Goal: Information Seeking & Learning: Find contact information

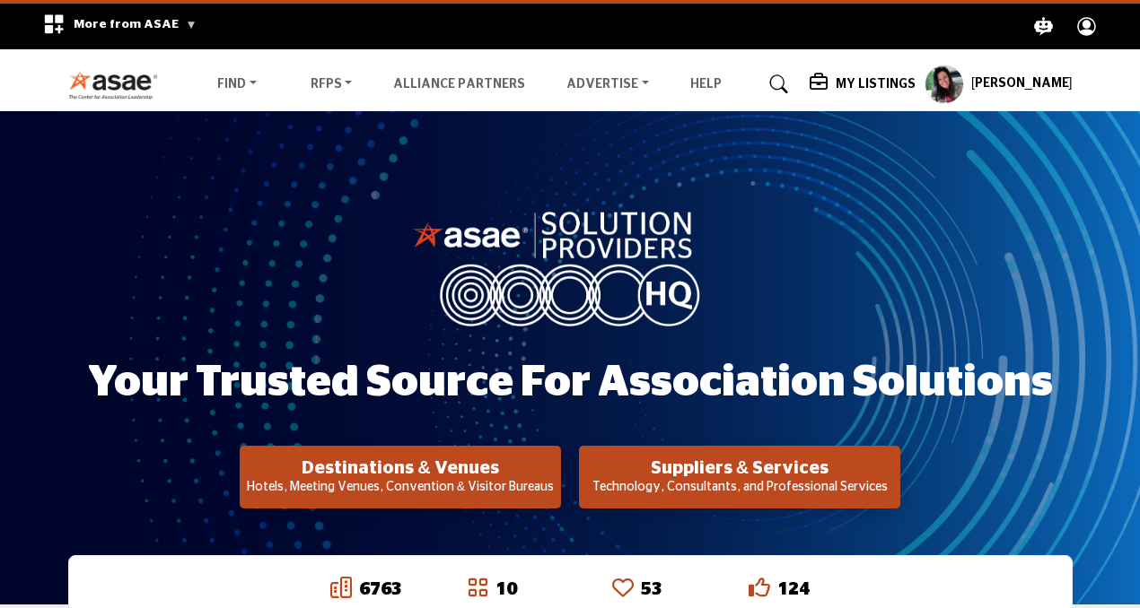
click at [831, 91] on icon at bounding box center [820, 83] width 22 height 18
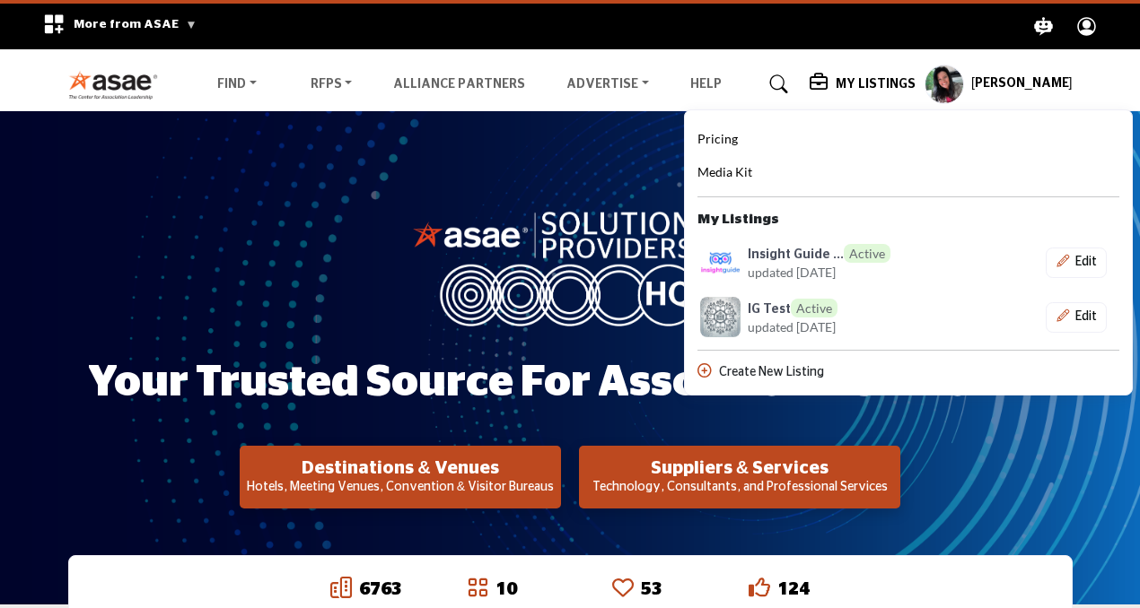
click at [737, 31] on div ".asae-eb-placeholder-rect { fill: #000; stroke-width: 0px; } Search .asae-eb-ma…" at bounding box center [839, 27] width 538 height 46
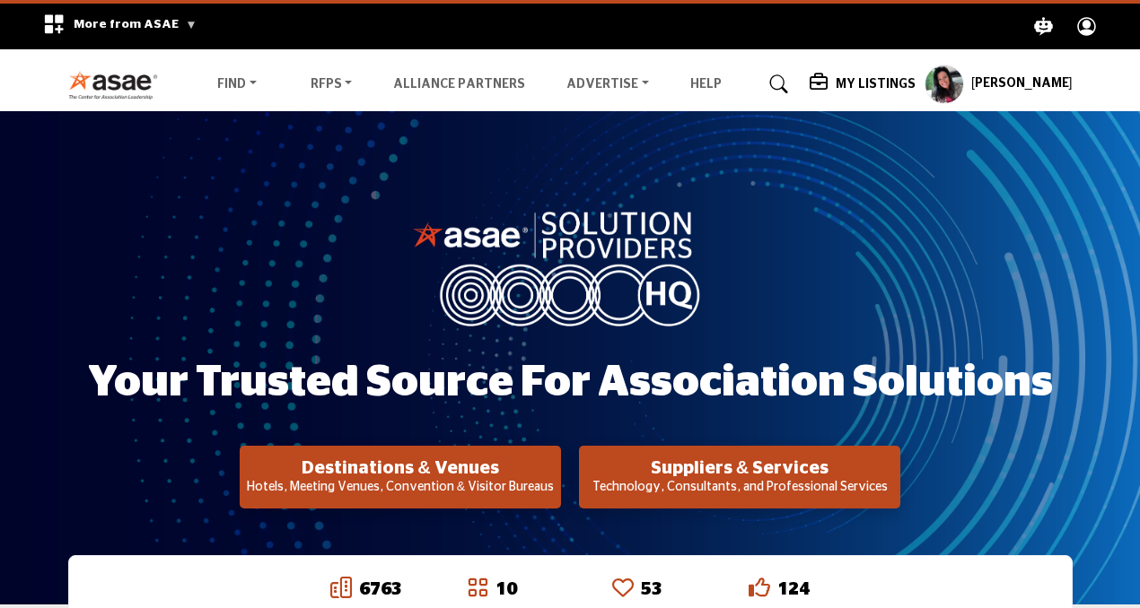
click at [873, 81] on h5 "My Listings" at bounding box center [875, 84] width 80 height 16
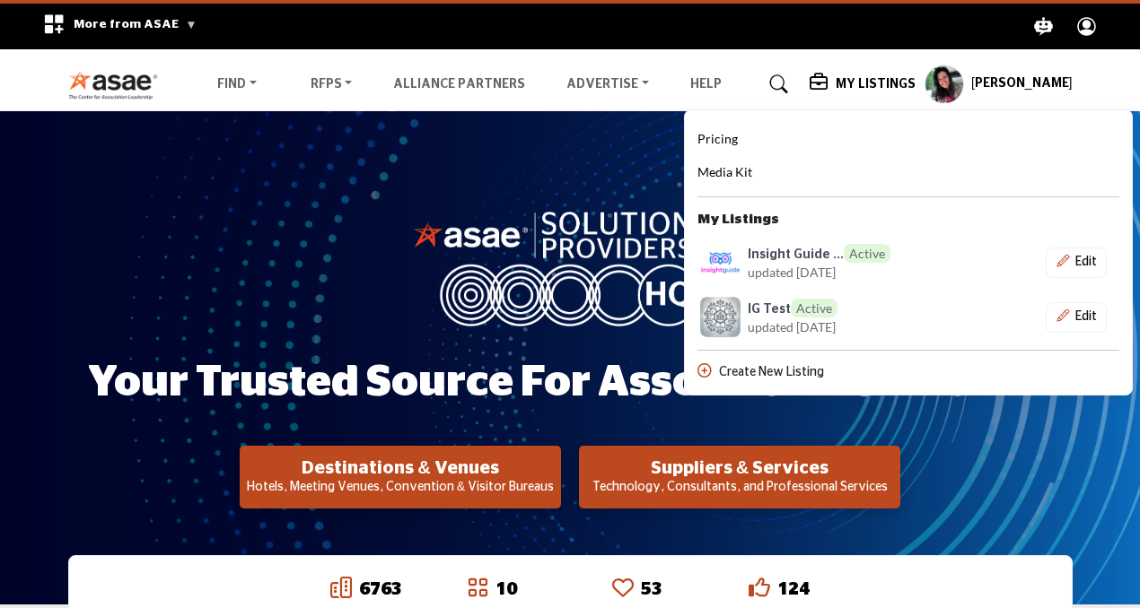
click at [591, 235] on img at bounding box center [570, 266] width 314 height 118
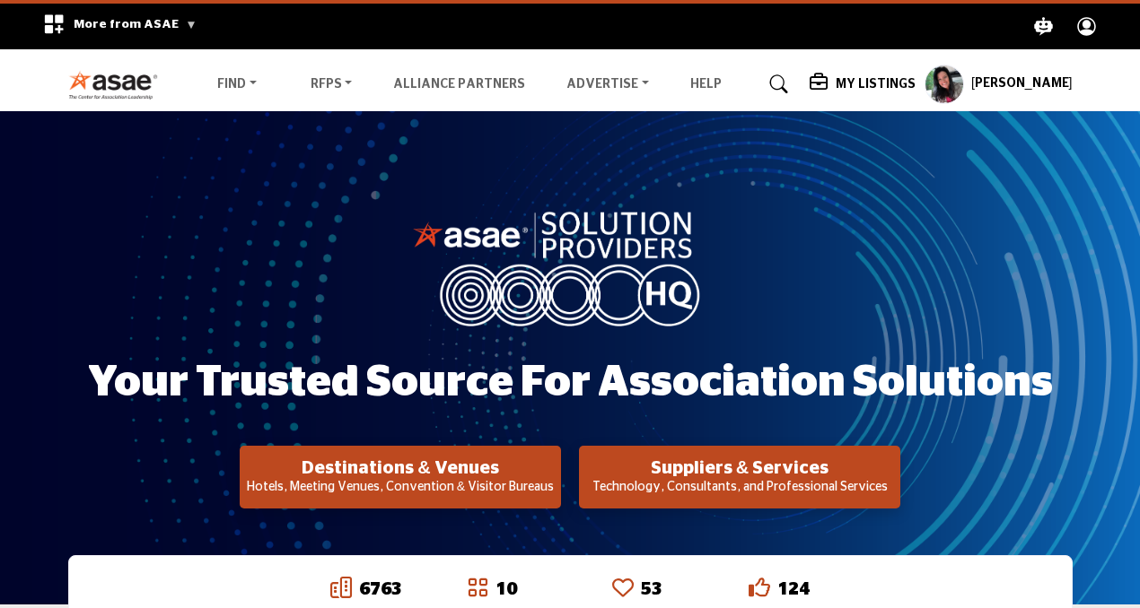
click at [964, 86] on profile-featured-9d57d186-dcdc-4fd1-8698-ebbedcf867ab "Show hide supplier dropdown" at bounding box center [943, 84] width 39 height 39
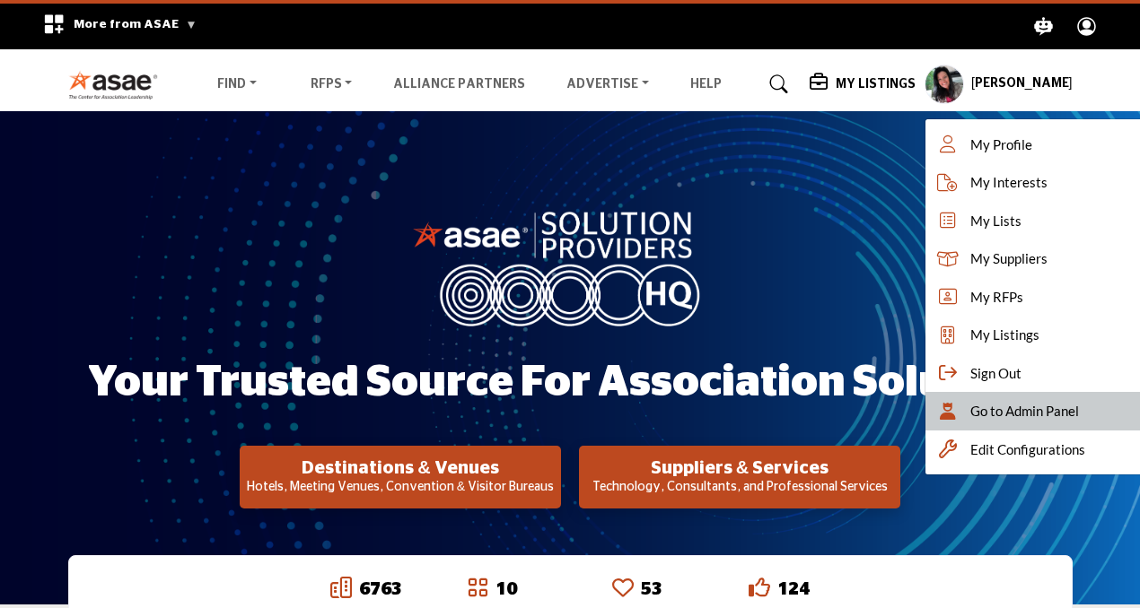
click at [979, 403] on div "Go to Admin Panel" at bounding box center [1037, 411] width 224 height 39
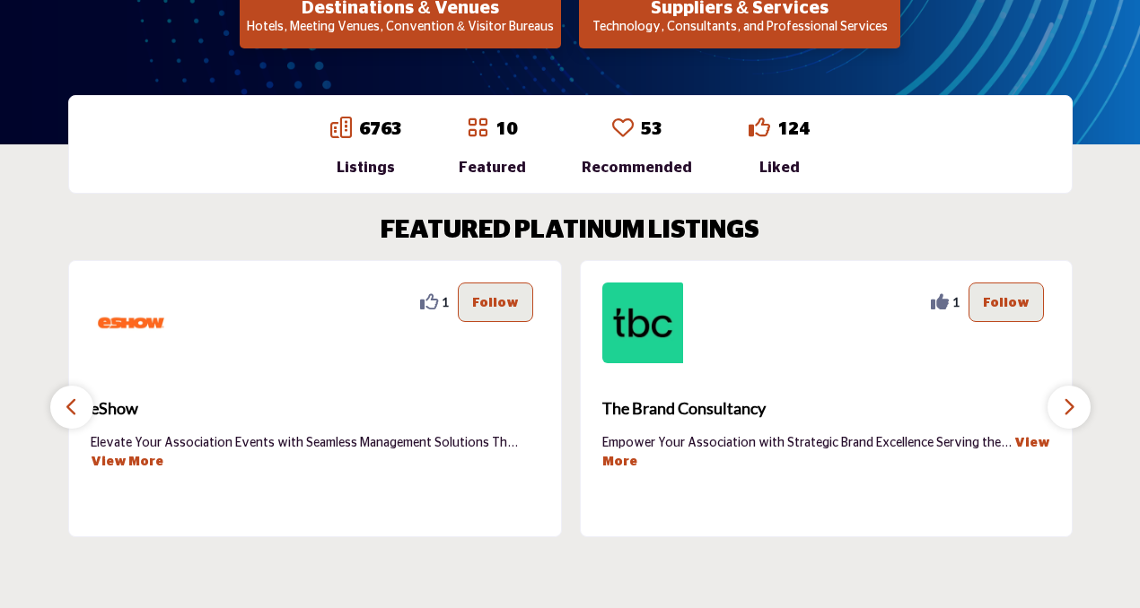
scroll to position [459, 0]
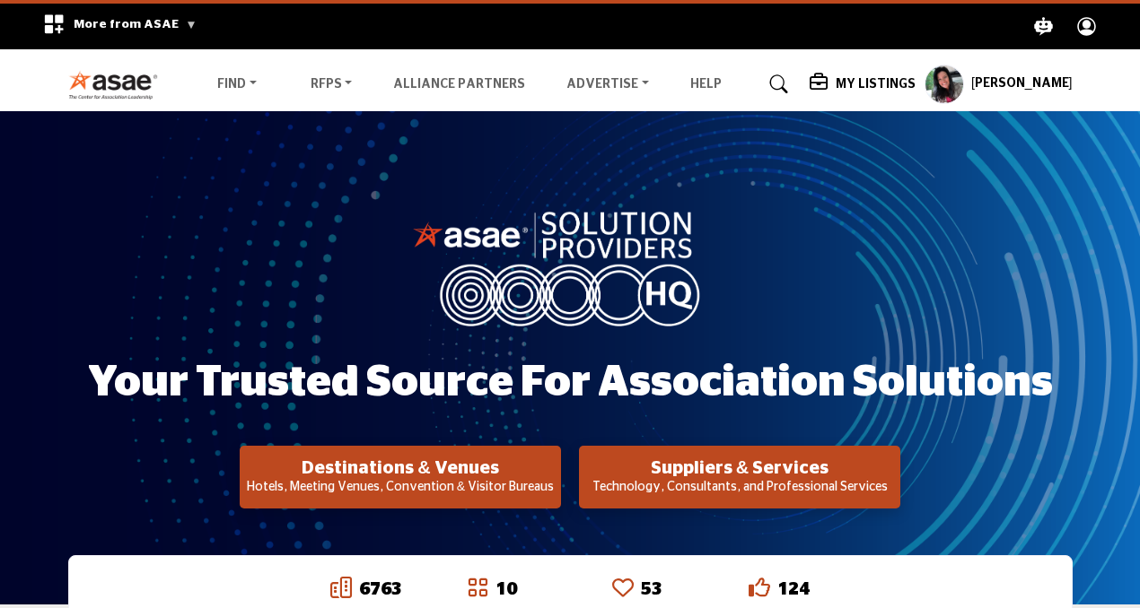
click at [964, 82] on profile-featured-9d57d186-dcdc-4fd1-8698-ebbedcf867ab "Show hide supplier dropdown" at bounding box center [943, 84] width 39 height 39
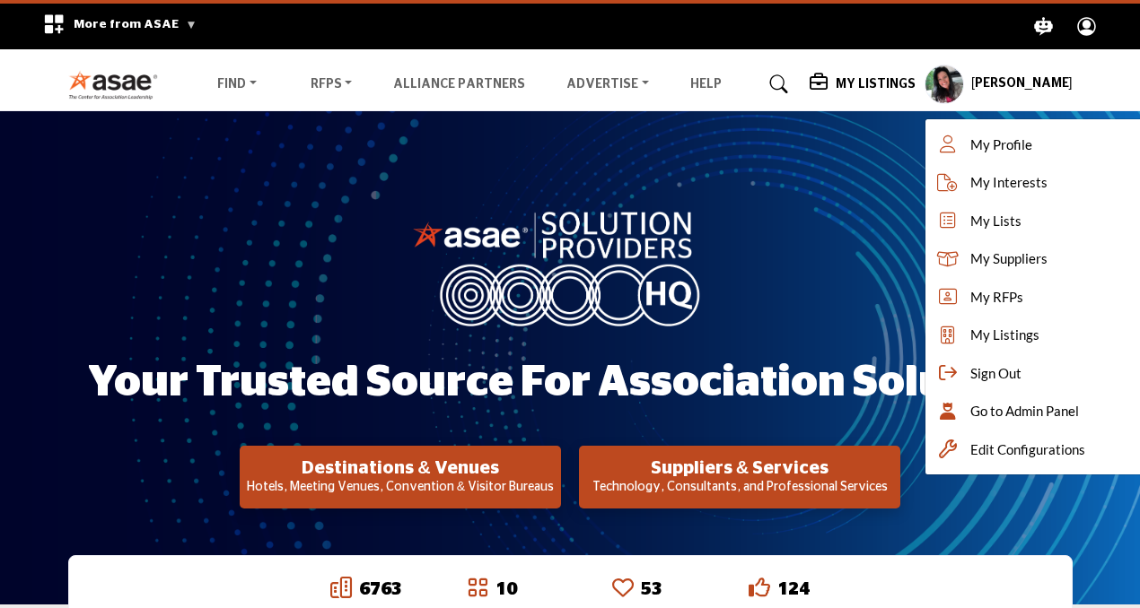
click at [788, 81] on icon at bounding box center [779, 84] width 18 height 18
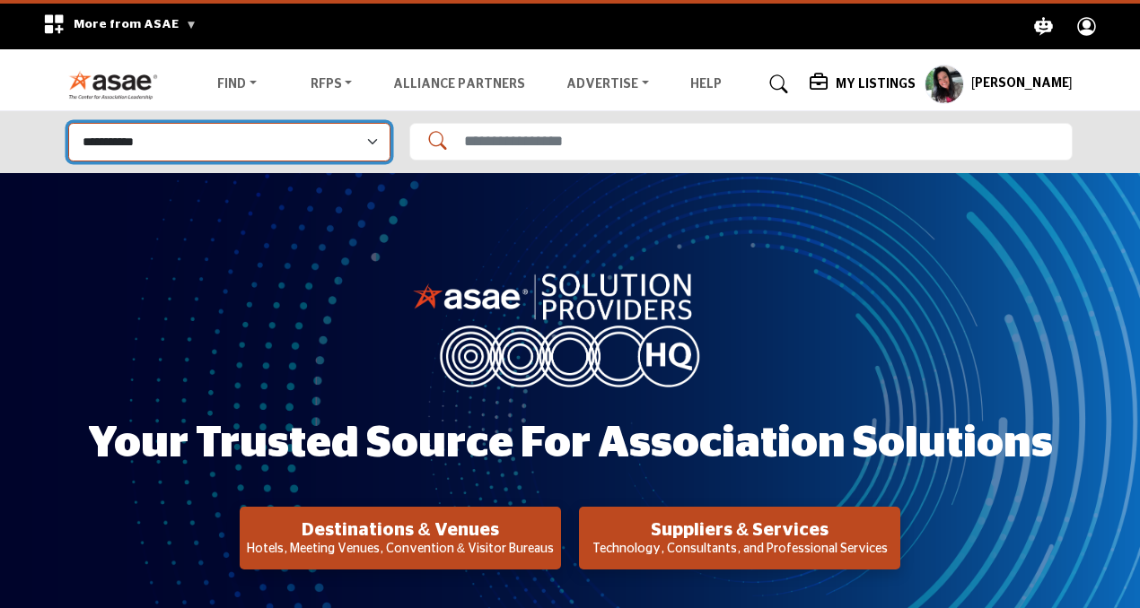
click at [367, 136] on select "**********" at bounding box center [229, 142] width 322 height 39
select select "**********"
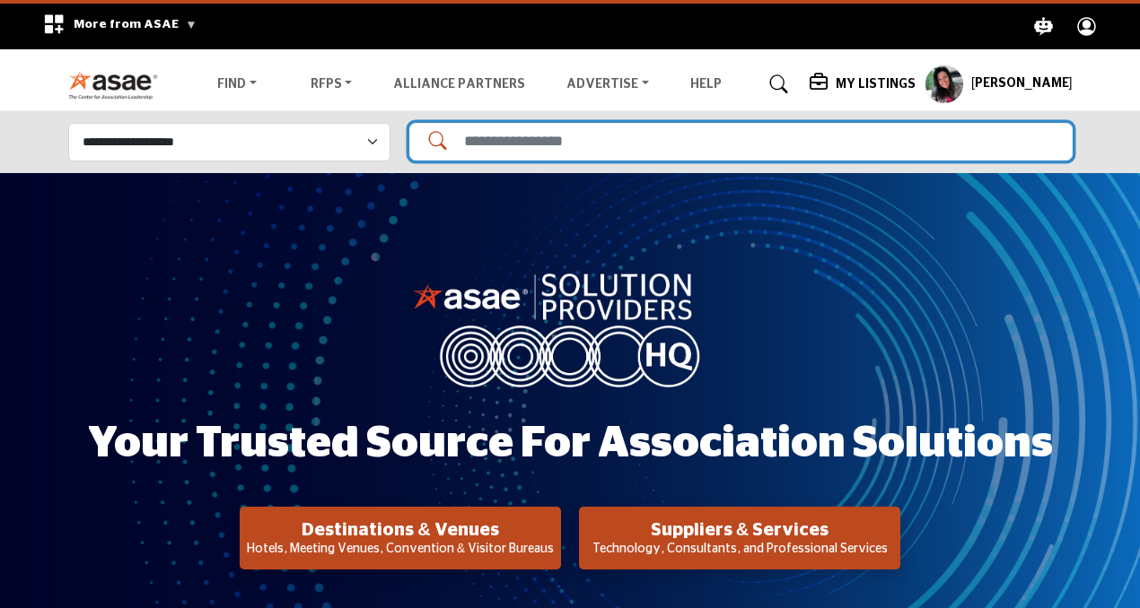
click at [515, 143] on input "Search Solutions" at bounding box center [740, 142] width 663 height 38
type input "**"
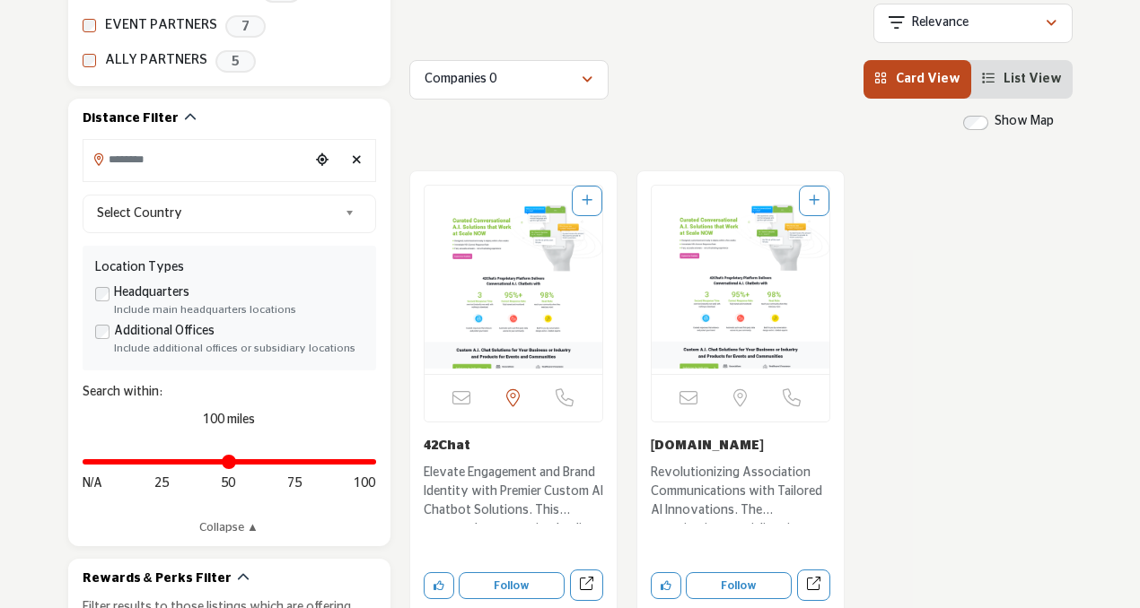
scroll to position [439, 0]
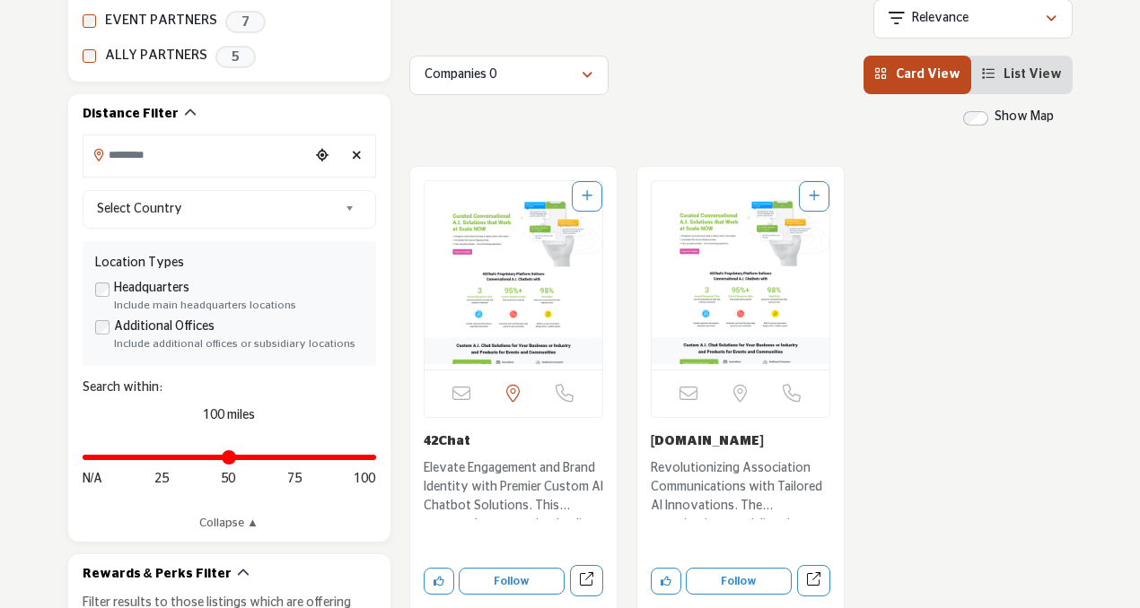
click at [554, 299] on img "Open Listing in new tab" at bounding box center [513, 275] width 178 height 188
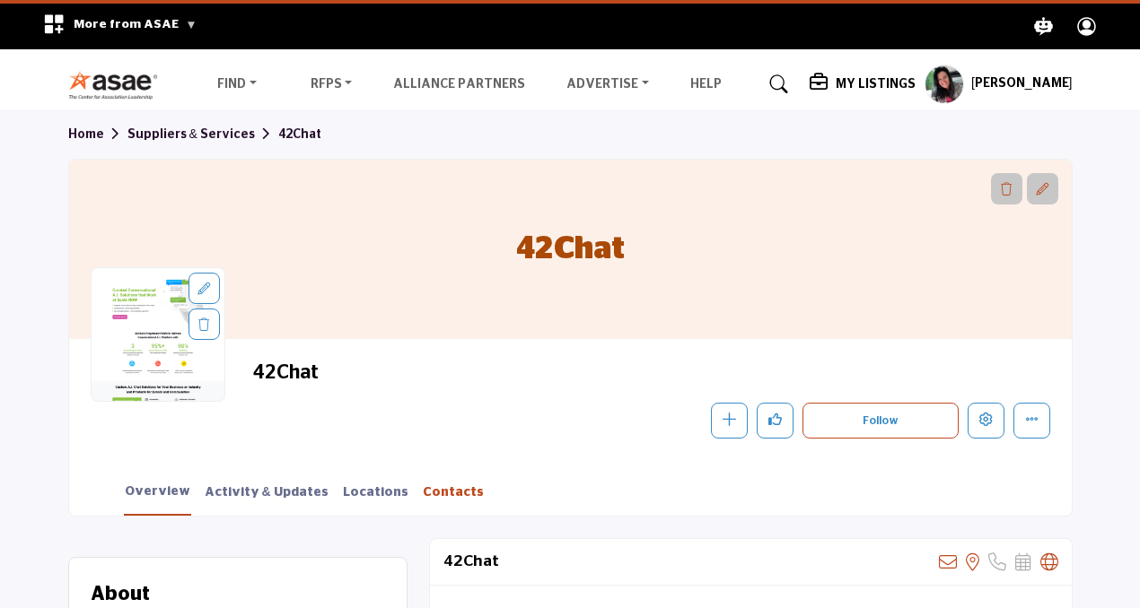
click at [422, 495] on link "Contacts" at bounding box center [453, 499] width 63 height 31
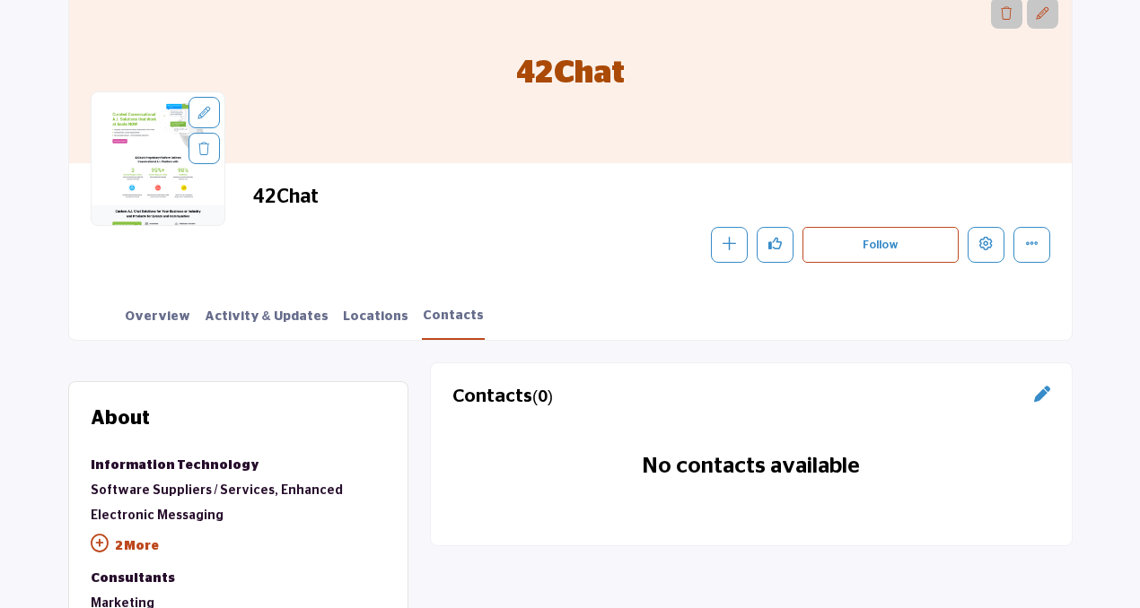
scroll to position [100, 0]
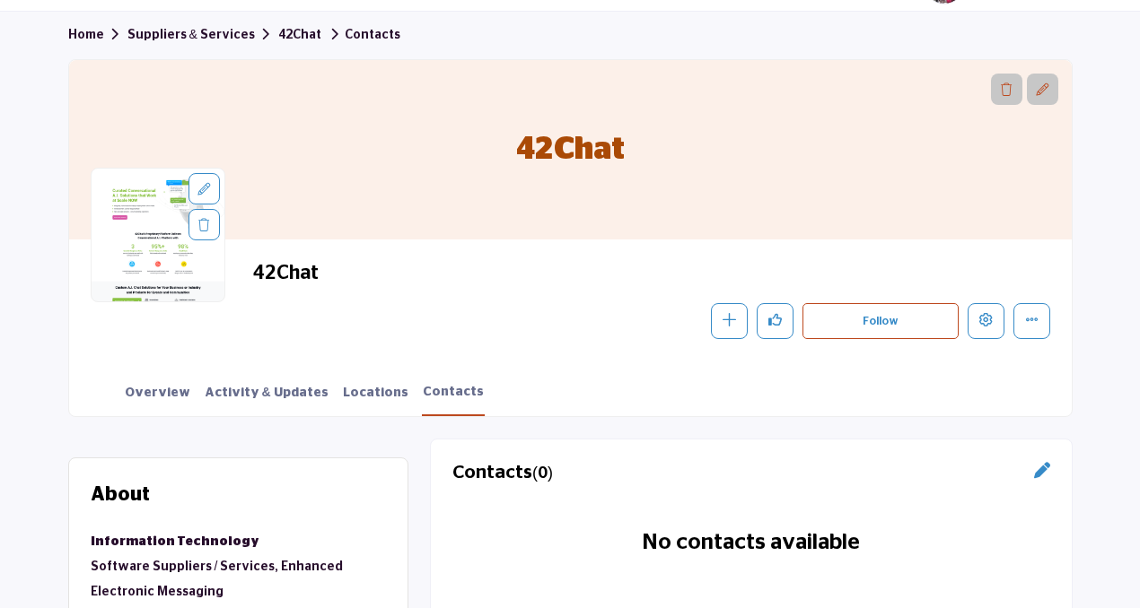
click at [207, 35] on link "Suppliers & Services" at bounding box center [202, 35] width 151 height 13
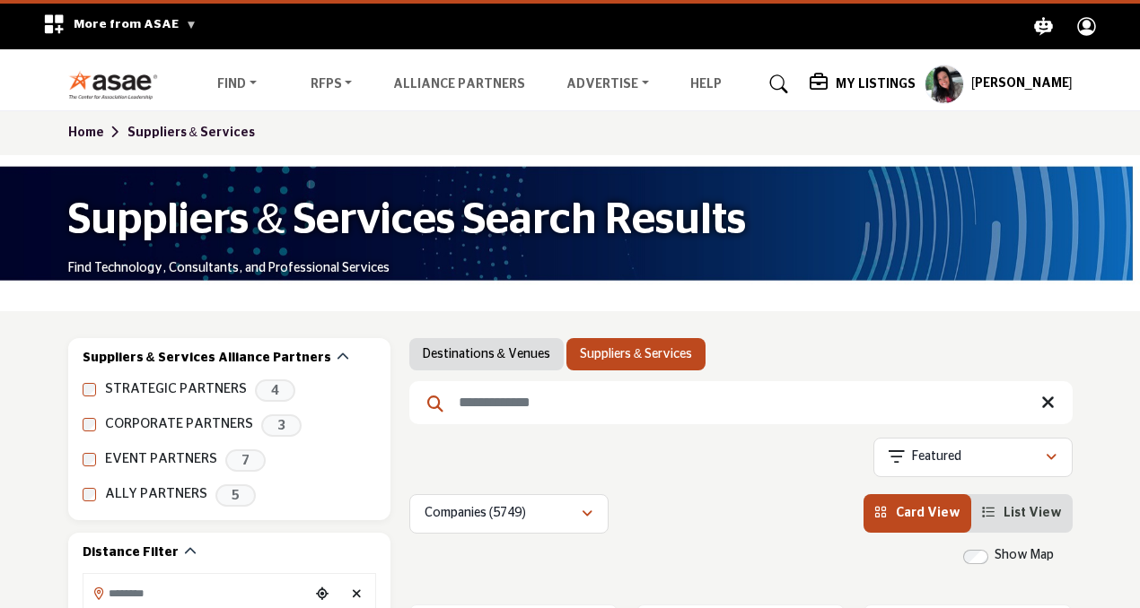
click at [633, 396] on input "Search Keyword" at bounding box center [740, 402] width 663 height 43
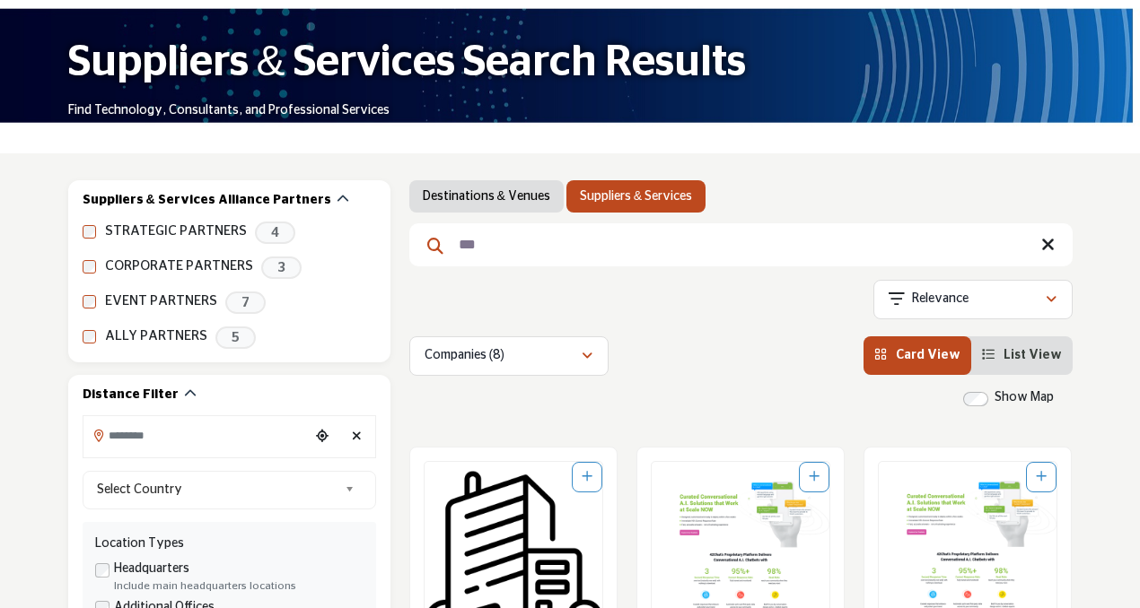
scroll to position [337, 0]
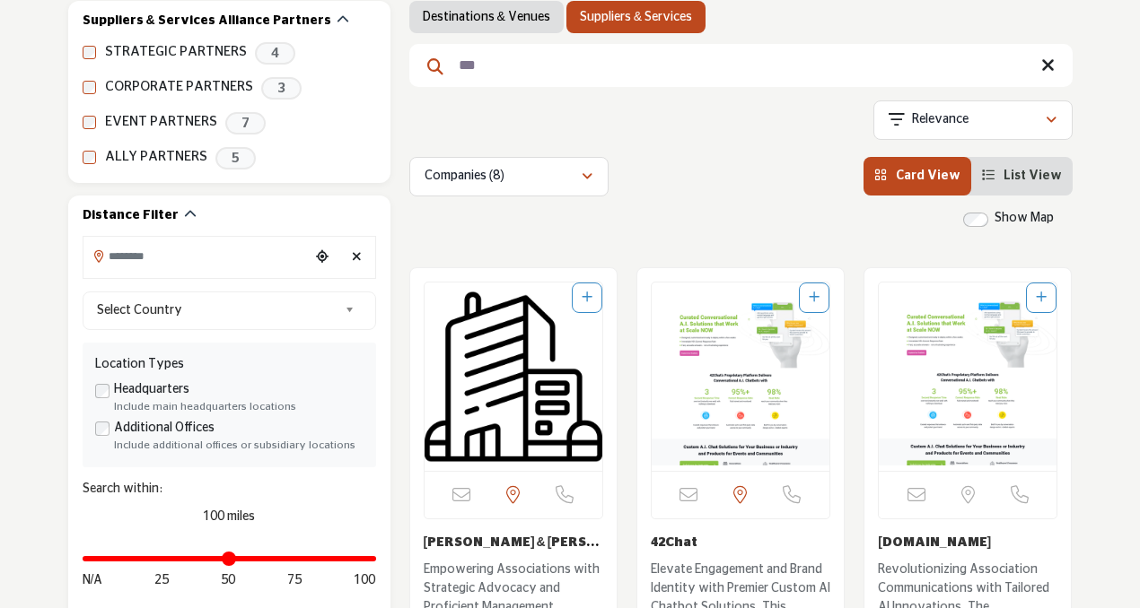
type input "***"
click at [906, 419] on img "Open Listing in new tab" at bounding box center [968, 377] width 178 height 188
